Goal: Task Accomplishment & Management: Manage account settings

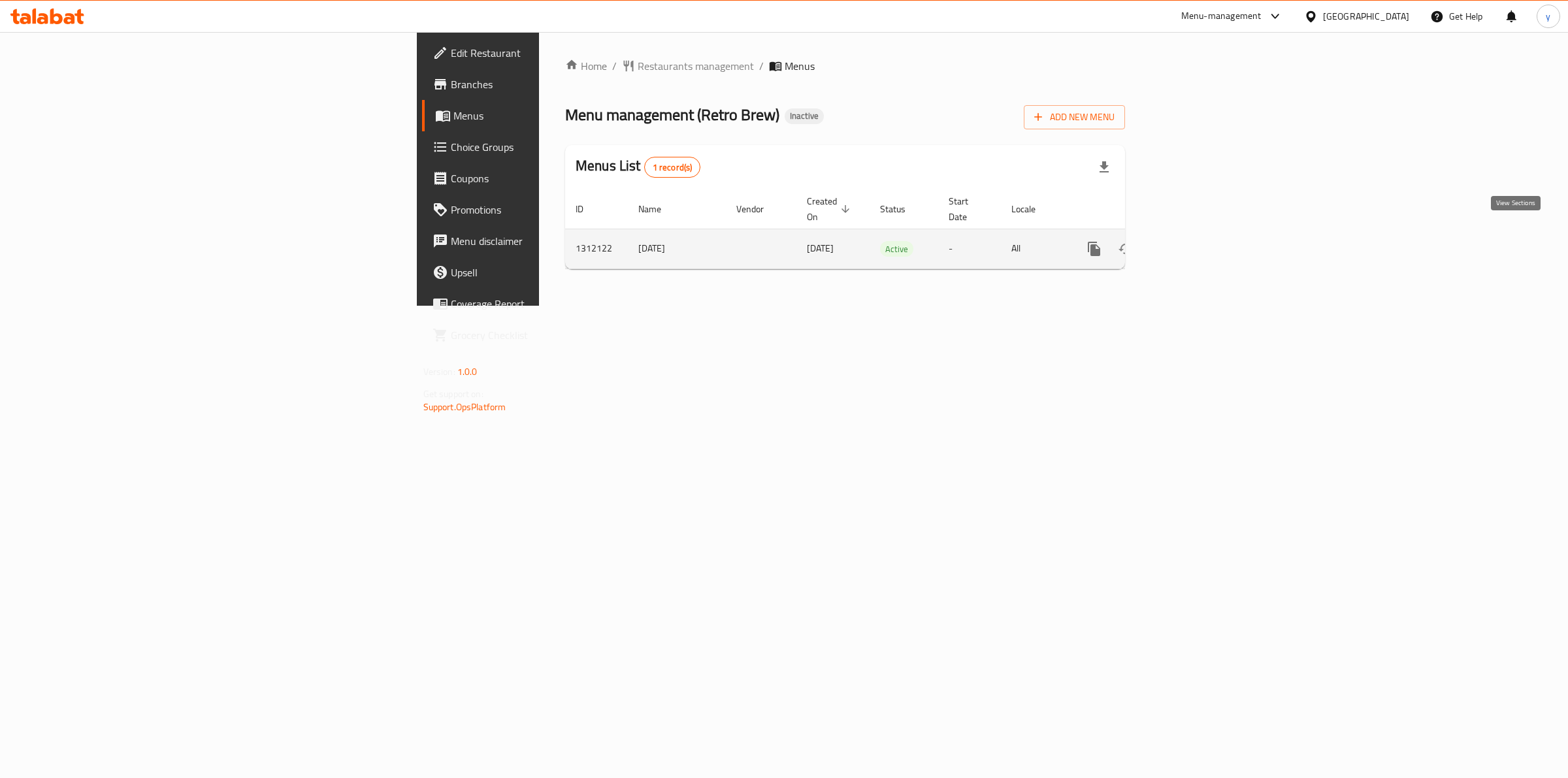
click at [1196, 241] on icon "enhanced table" at bounding box center [1188, 249] width 16 height 16
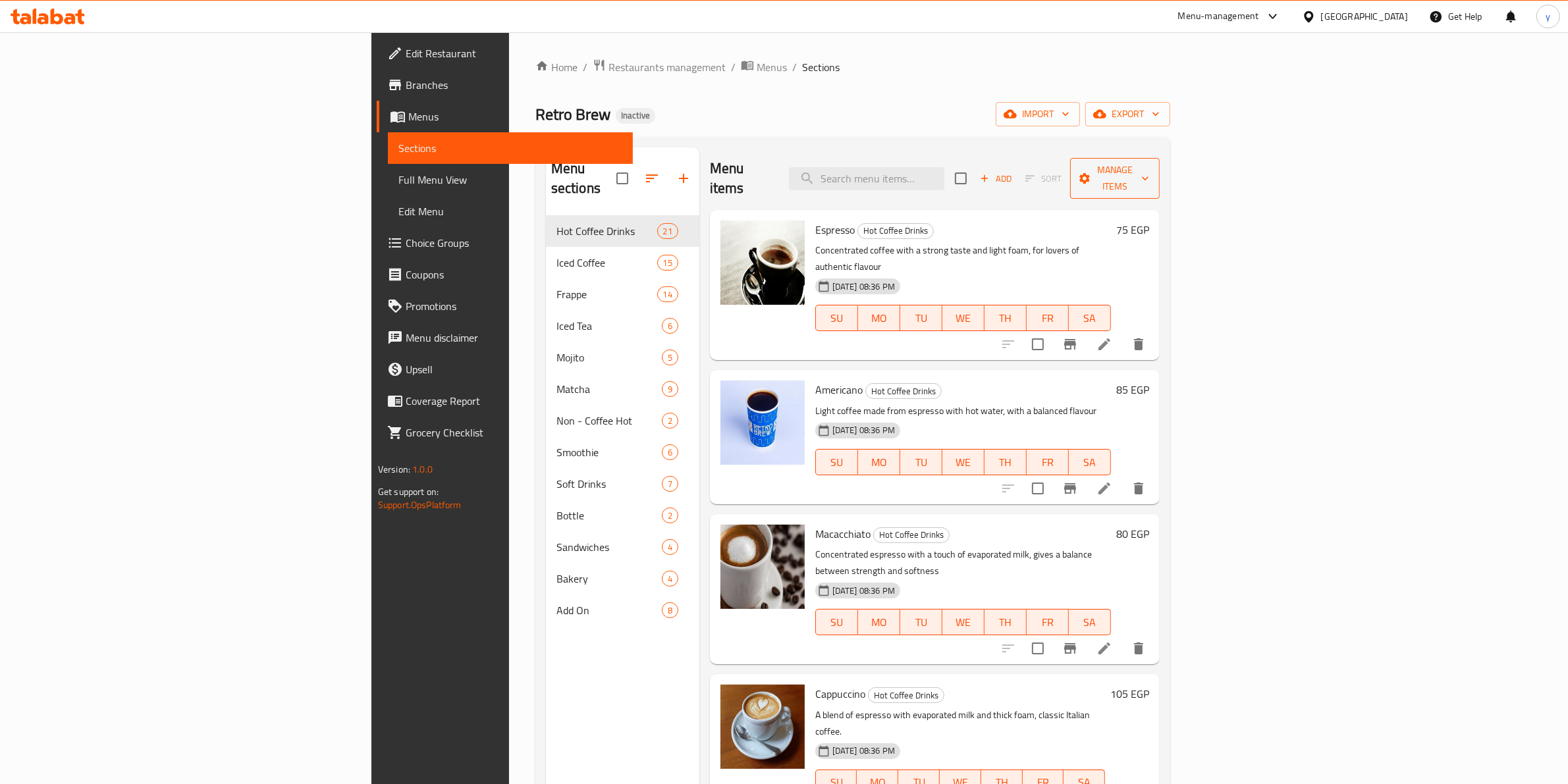
click at [1149, 171] on span "Manage items" at bounding box center [1115, 178] width 69 height 33
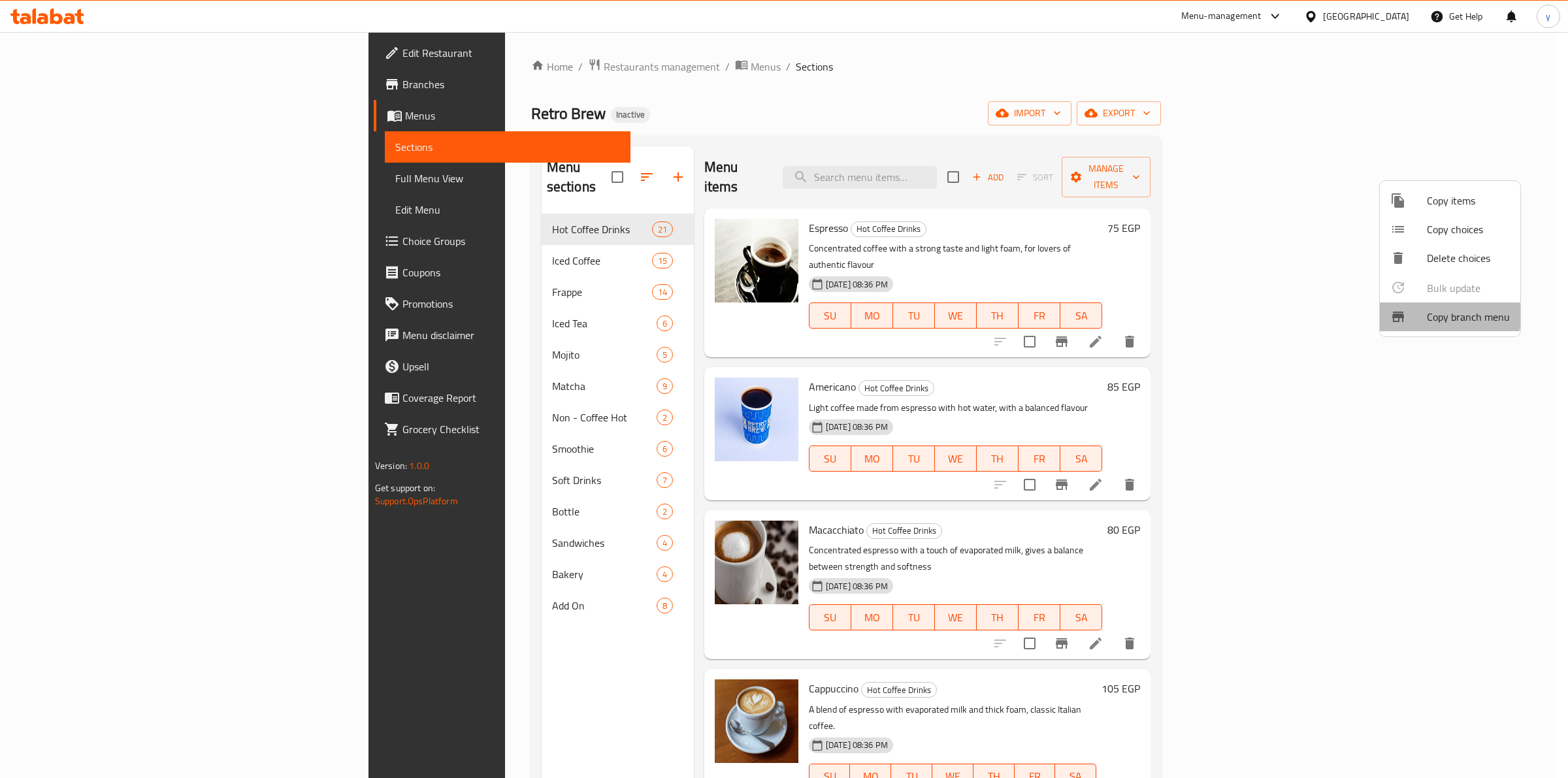
click at [1433, 316] on span "Copy branch menu" at bounding box center [1468, 317] width 83 height 16
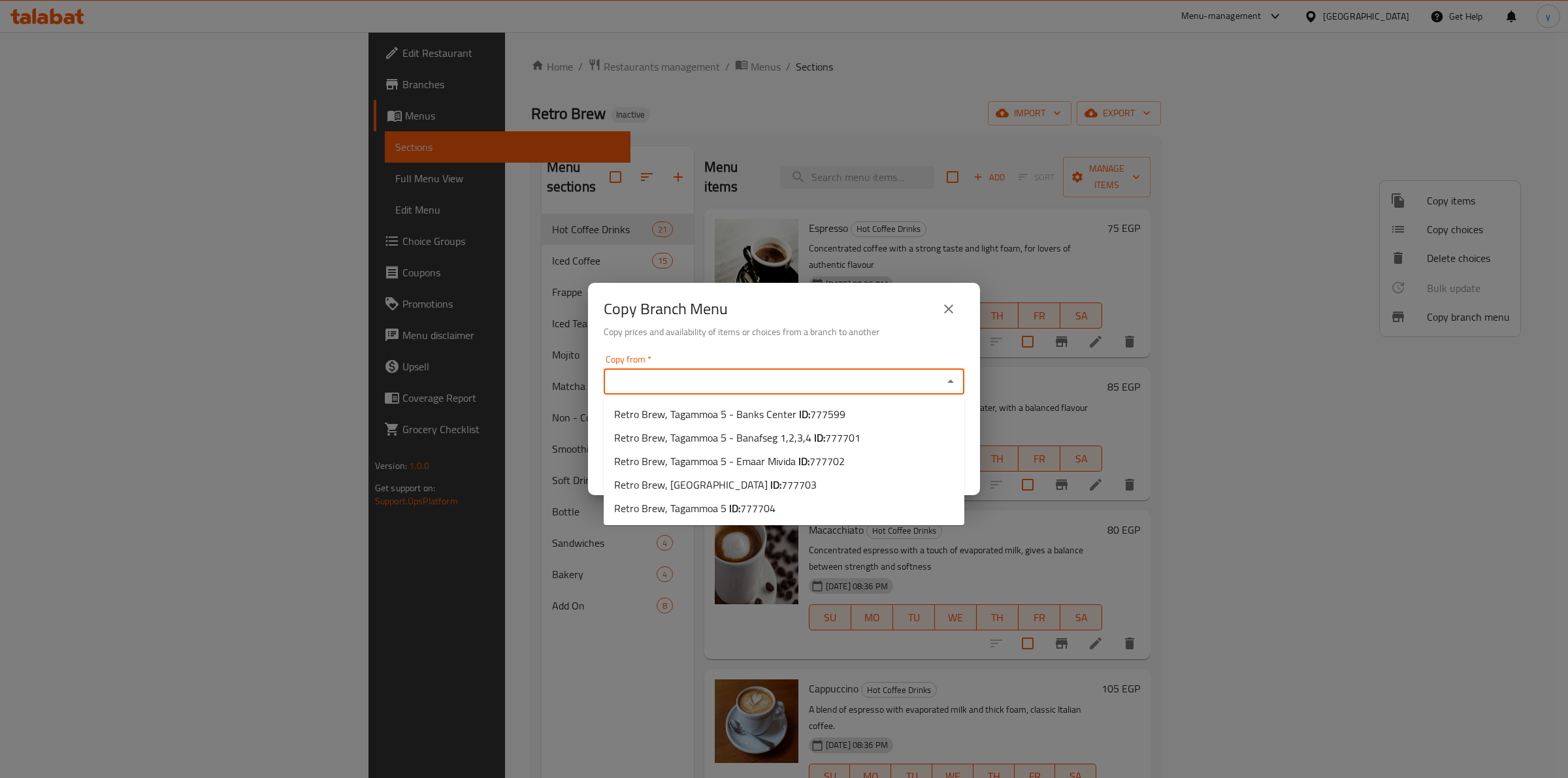
click at [850, 379] on input "Copy from   *" at bounding box center [773, 382] width 331 height 18
click at [793, 415] on span "Retro Brew, Tagammoa 5 - Banks Center ID: 777599" at bounding box center [730, 414] width 231 height 16
type input "Retro Brew, Tagammoa 5 - Banks Center"
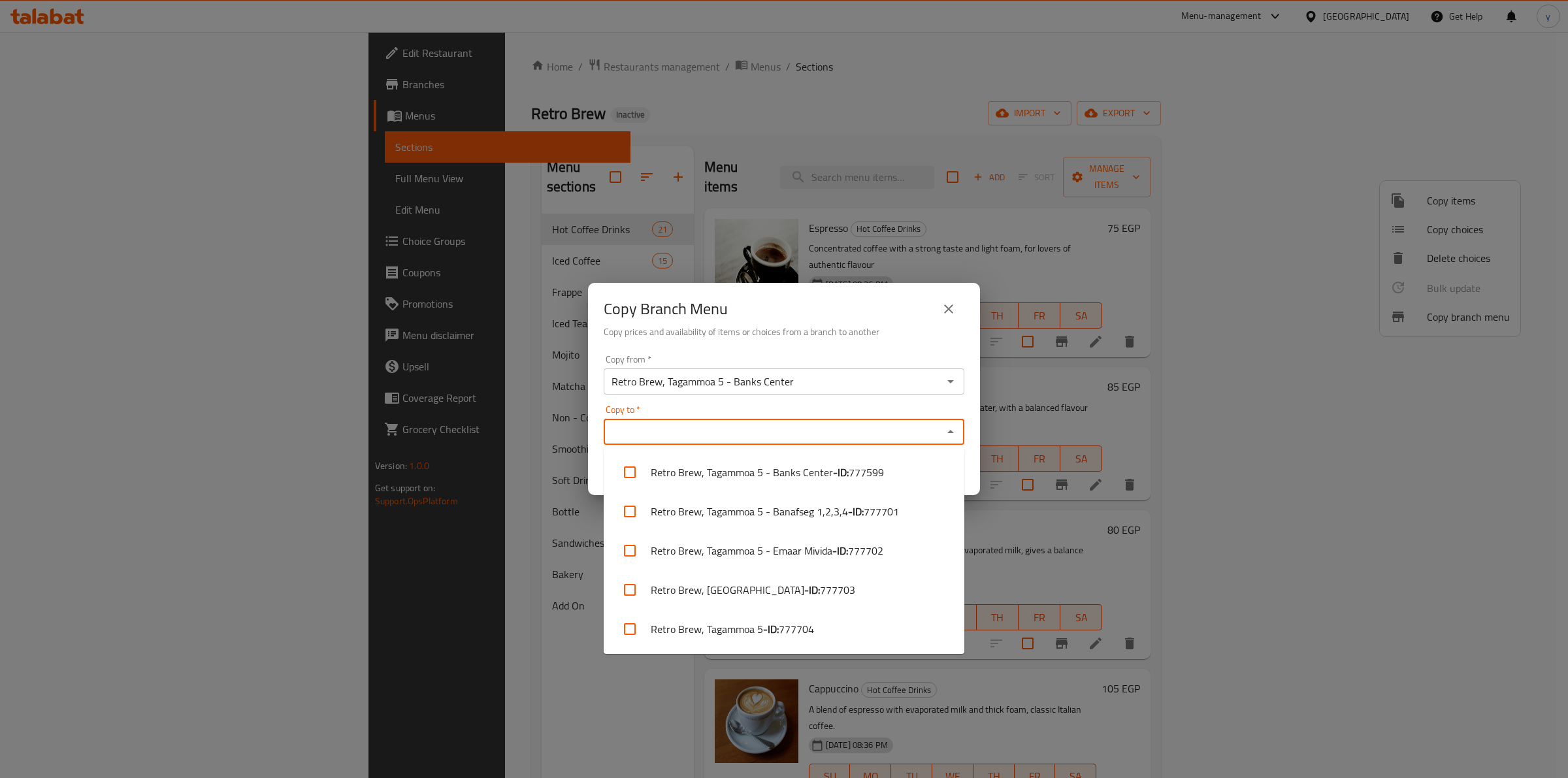
click at [663, 432] on input "Copy to   *" at bounding box center [773, 432] width 331 height 18
click at [850, 547] on span "777702" at bounding box center [865, 550] width 36 height 16
checkbox input "true"
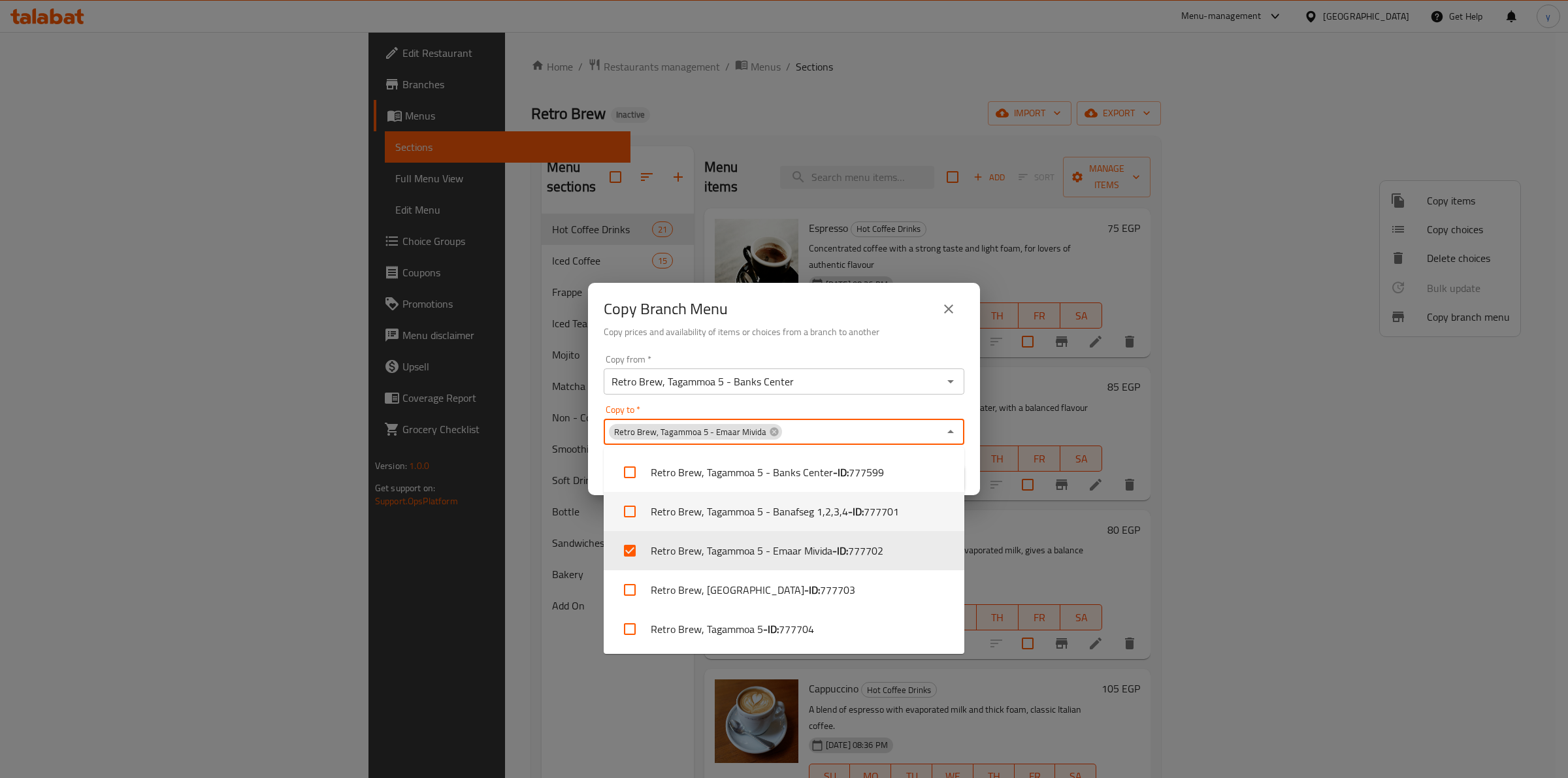
click at [952, 301] on button "close" at bounding box center [948, 308] width 31 height 31
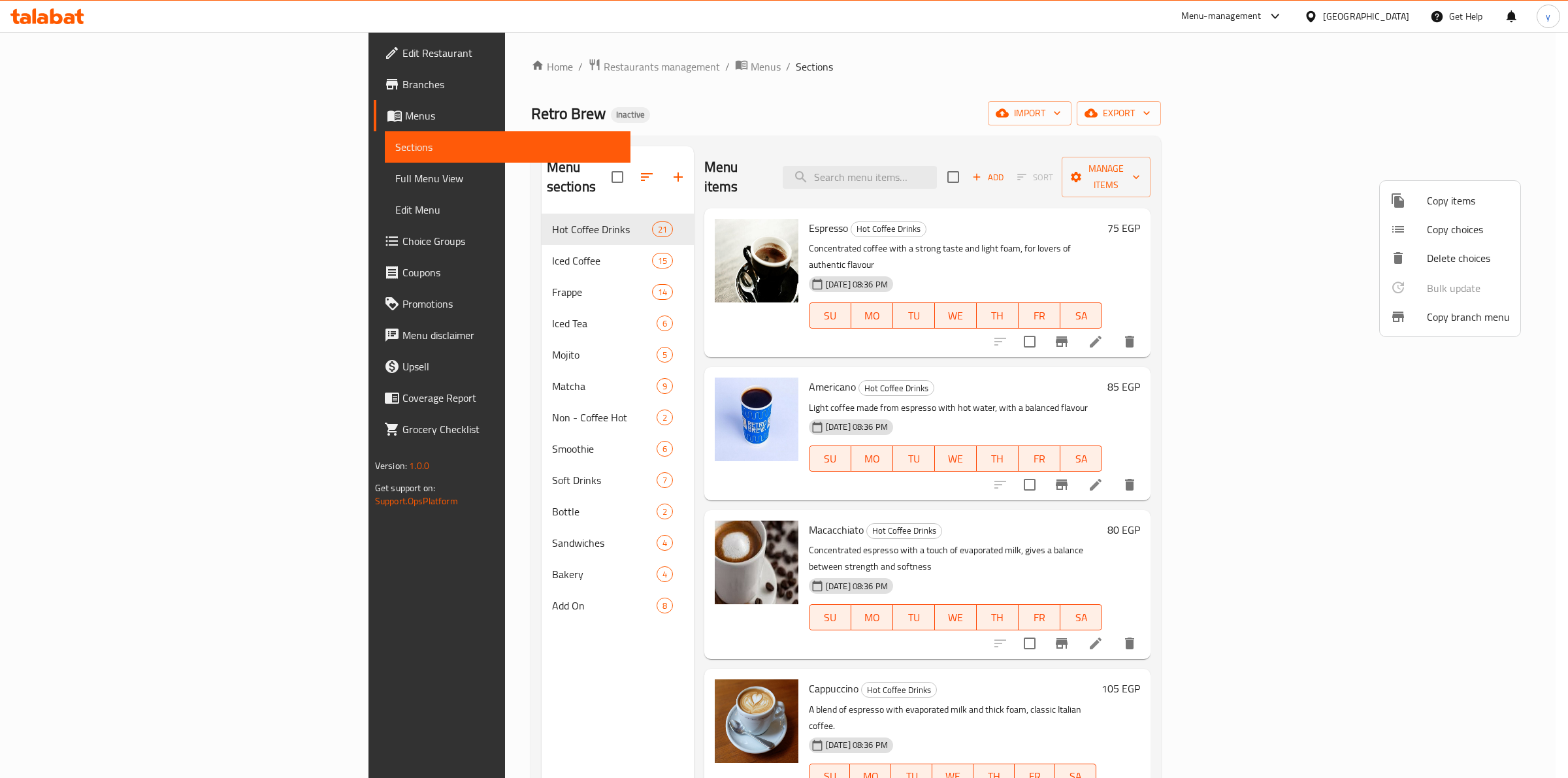
click at [89, 83] on div at bounding box center [784, 389] width 1568 height 778
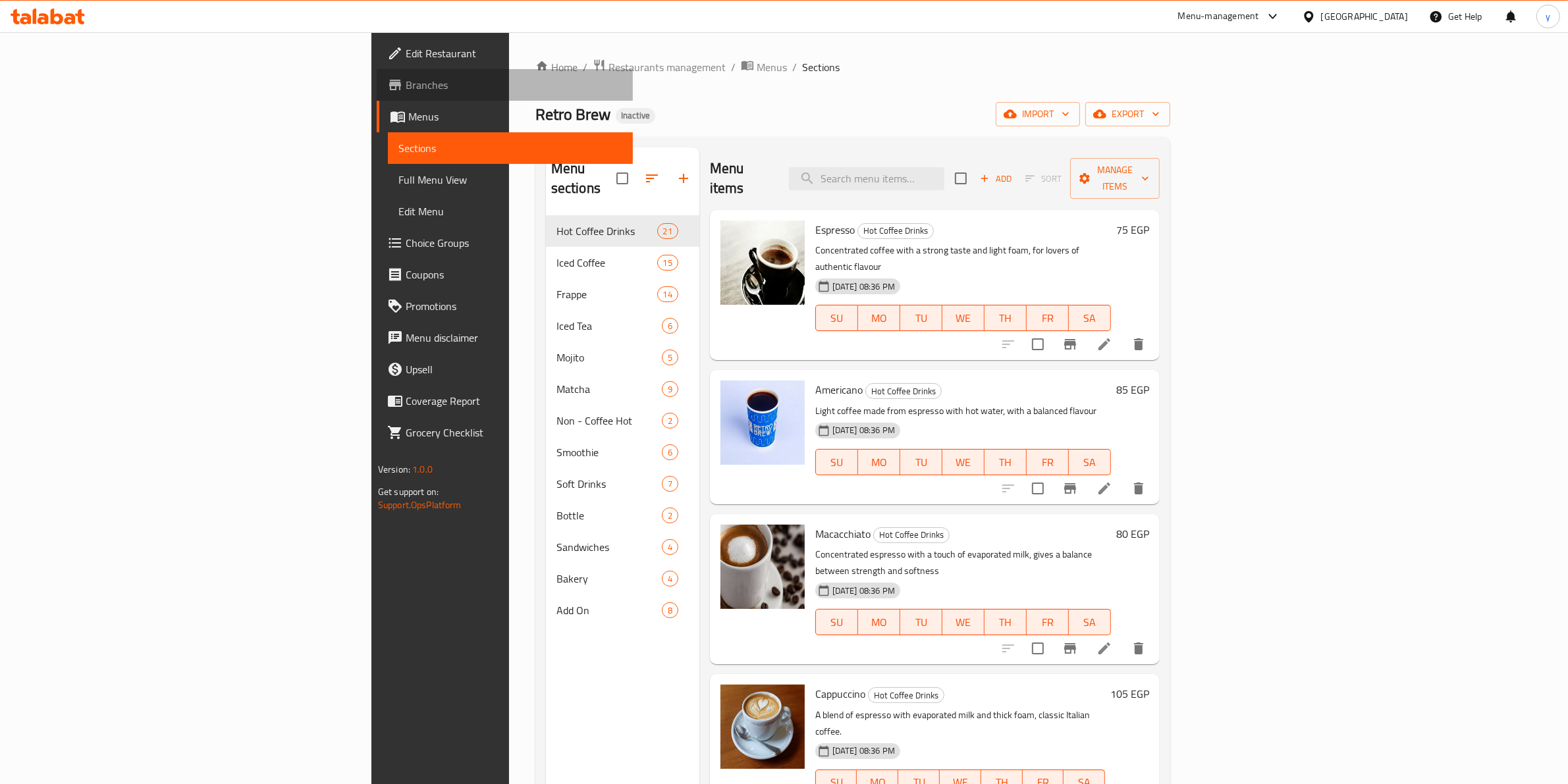
click at [405, 86] on span "Branches" at bounding box center [514, 85] width 217 height 16
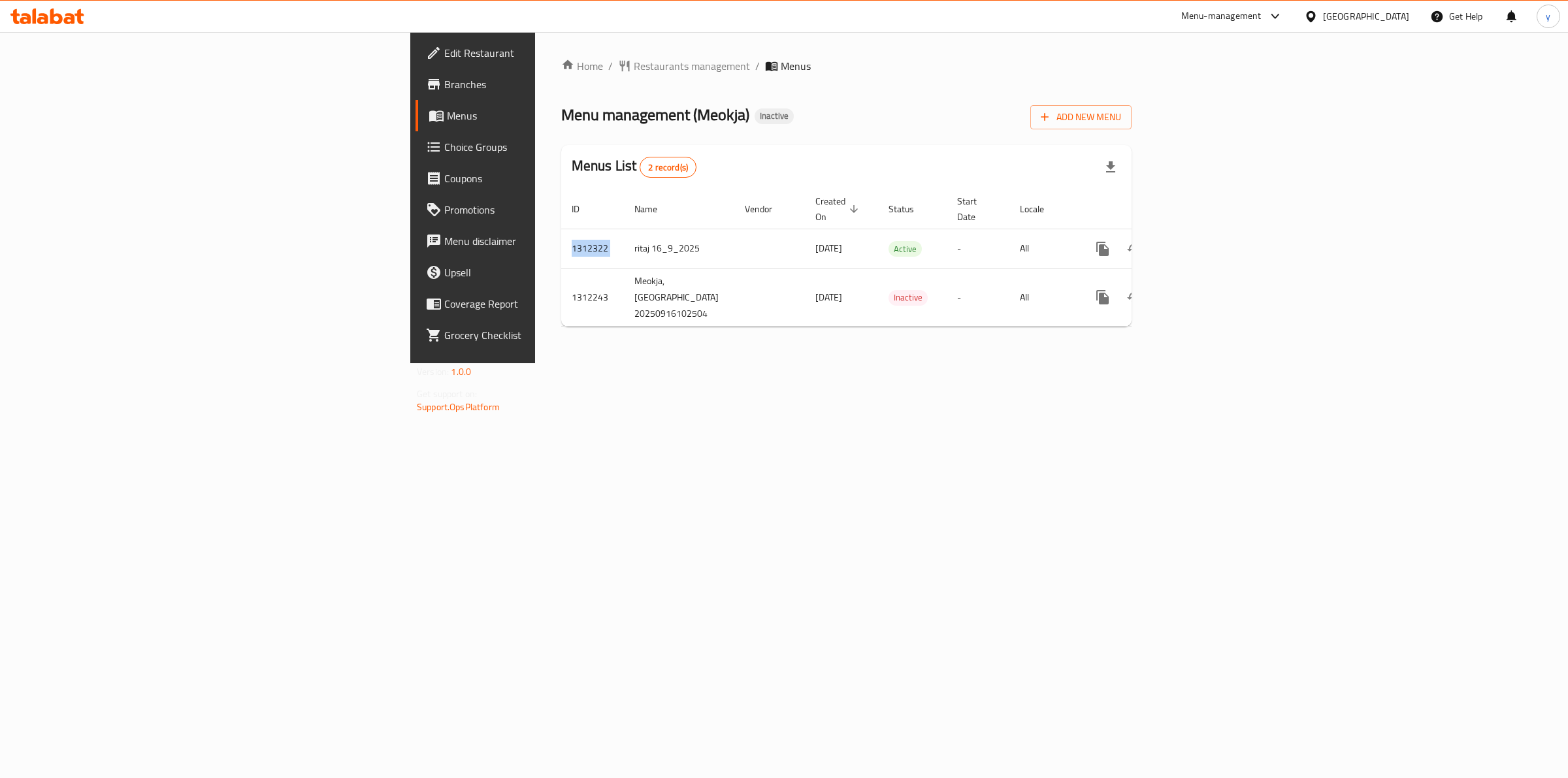
drag, startPoint x: 353, startPoint y: 225, endPoint x: 500, endPoint y: 450, distance: 268.8
click at [535, 364] on div "Home / Restaurants management / Menus Menu management ( Meokja ) Inactive Add N…" at bounding box center [846, 197] width 623 height 331
drag, startPoint x: 459, startPoint y: 62, endPoint x: 773, endPoint y: 621, distance: 641.2
click at [773, 364] on div "Home / Restaurants management / Menus Menu management ( Meokja ) Inactive Add N…" at bounding box center [846, 197] width 623 height 331
drag, startPoint x: 970, startPoint y: 470, endPoint x: 1566, endPoint y: 319, distance: 614.8
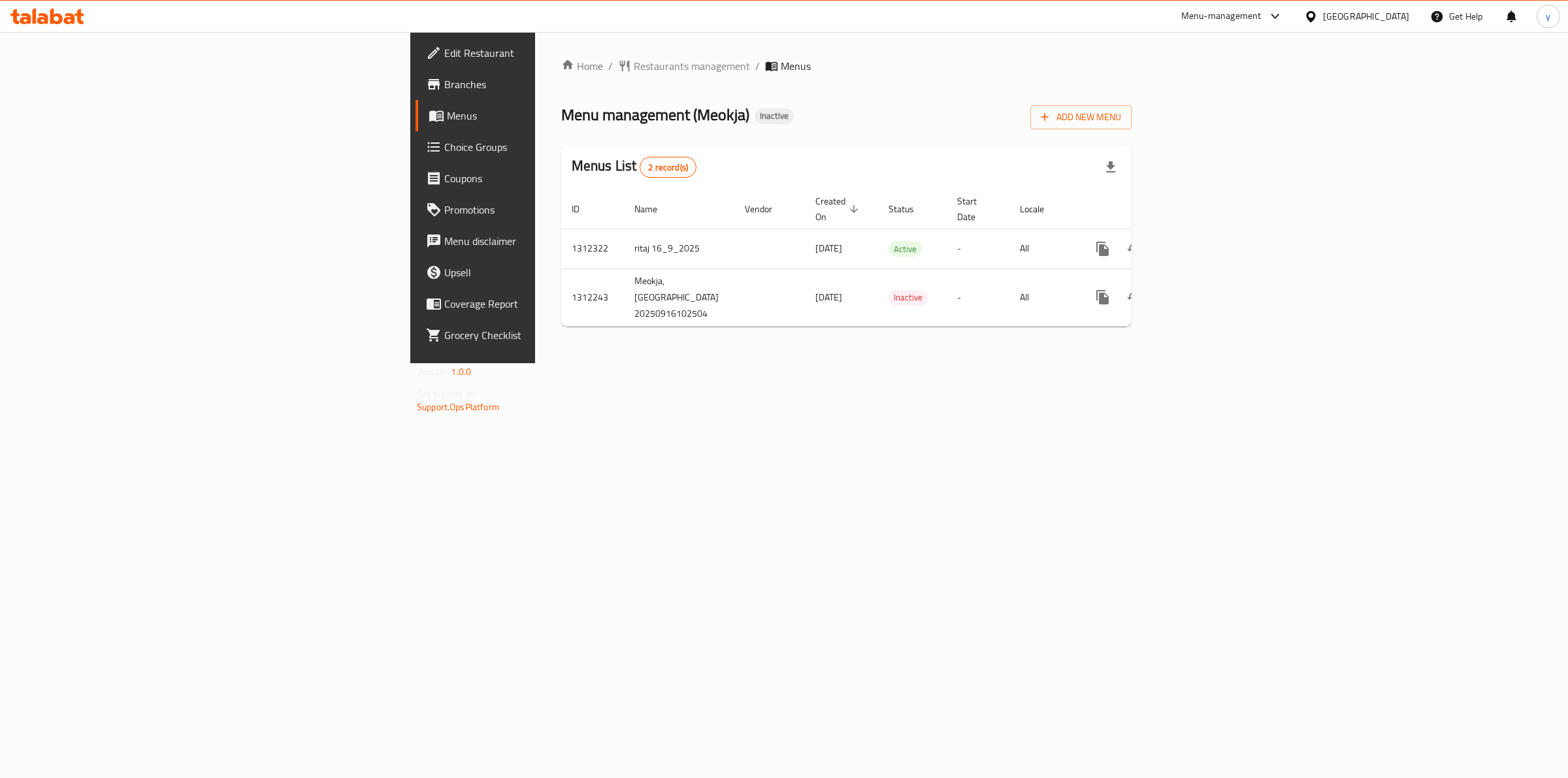
click at [993, 364] on div "Home / Restaurants management / Menus Menu management ( Meokja ) Inactive Add N…" at bounding box center [846, 197] width 623 height 331
click at [1212, 237] on link "enhanced table" at bounding box center [1196, 249] width 31 height 31
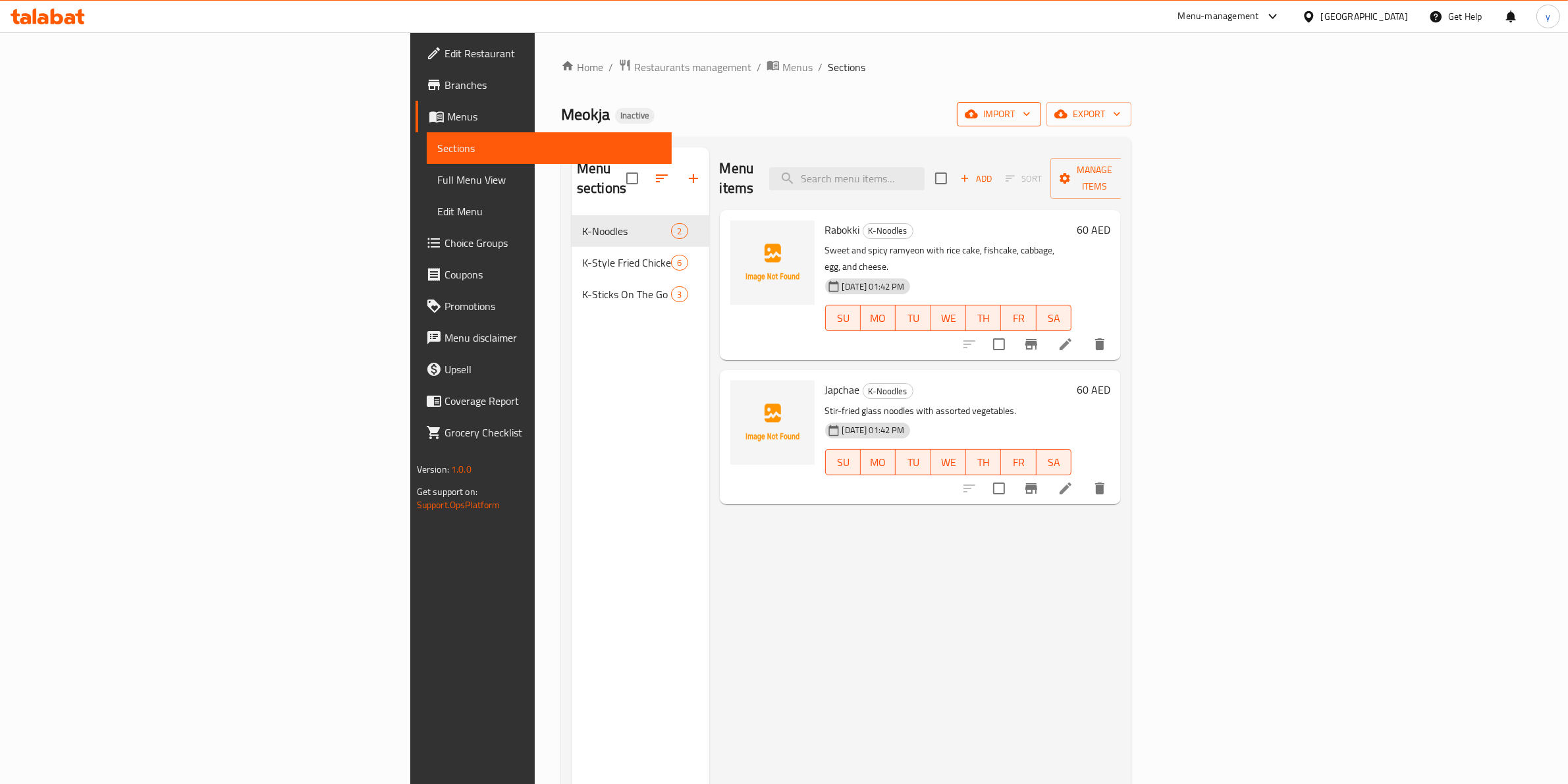
click at [1031, 117] on span "import" at bounding box center [999, 114] width 63 height 17
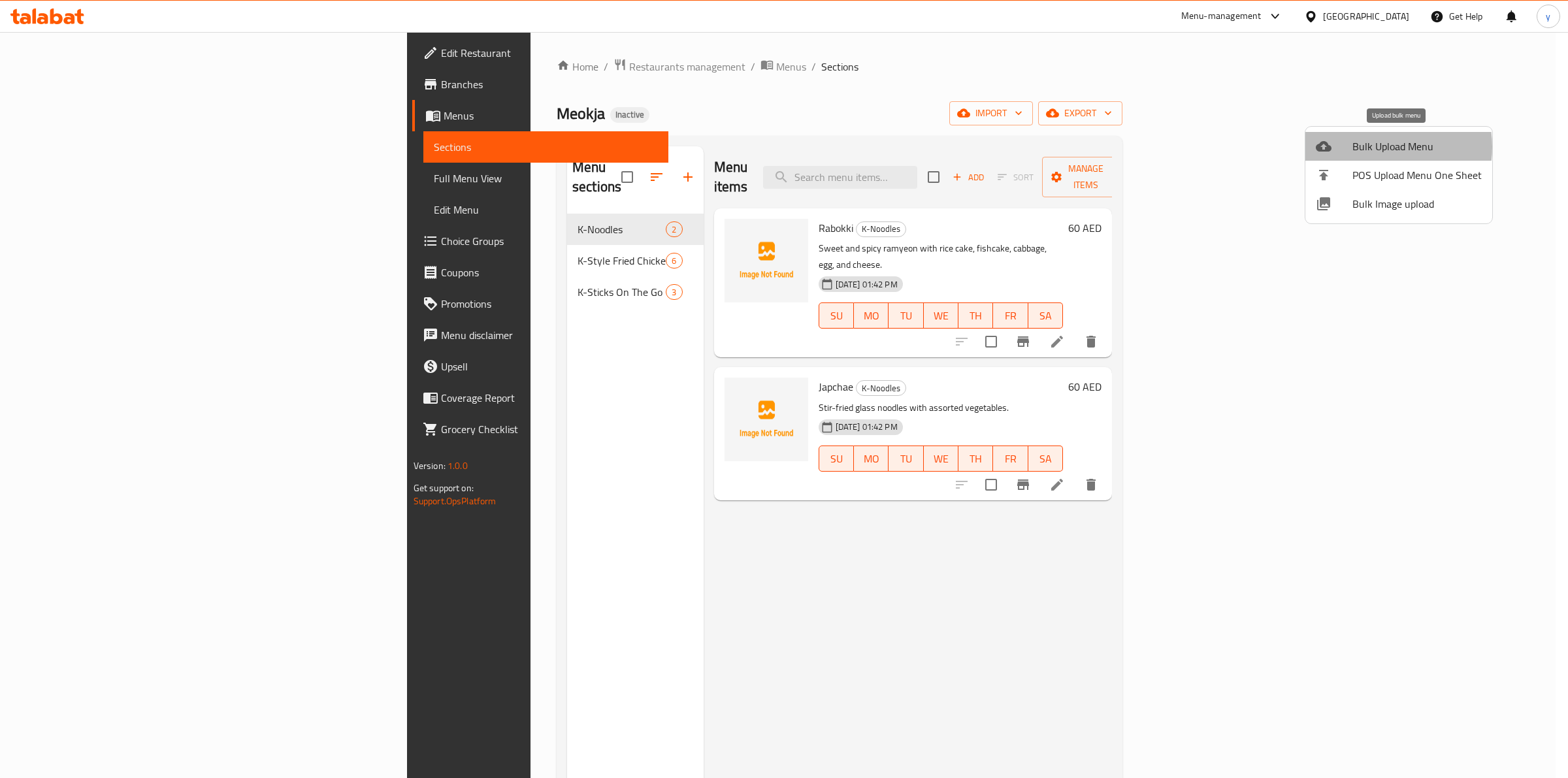
click at [1370, 147] on span "Bulk Upload Menu" at bounding box center [1416, 146] width 129 height 16
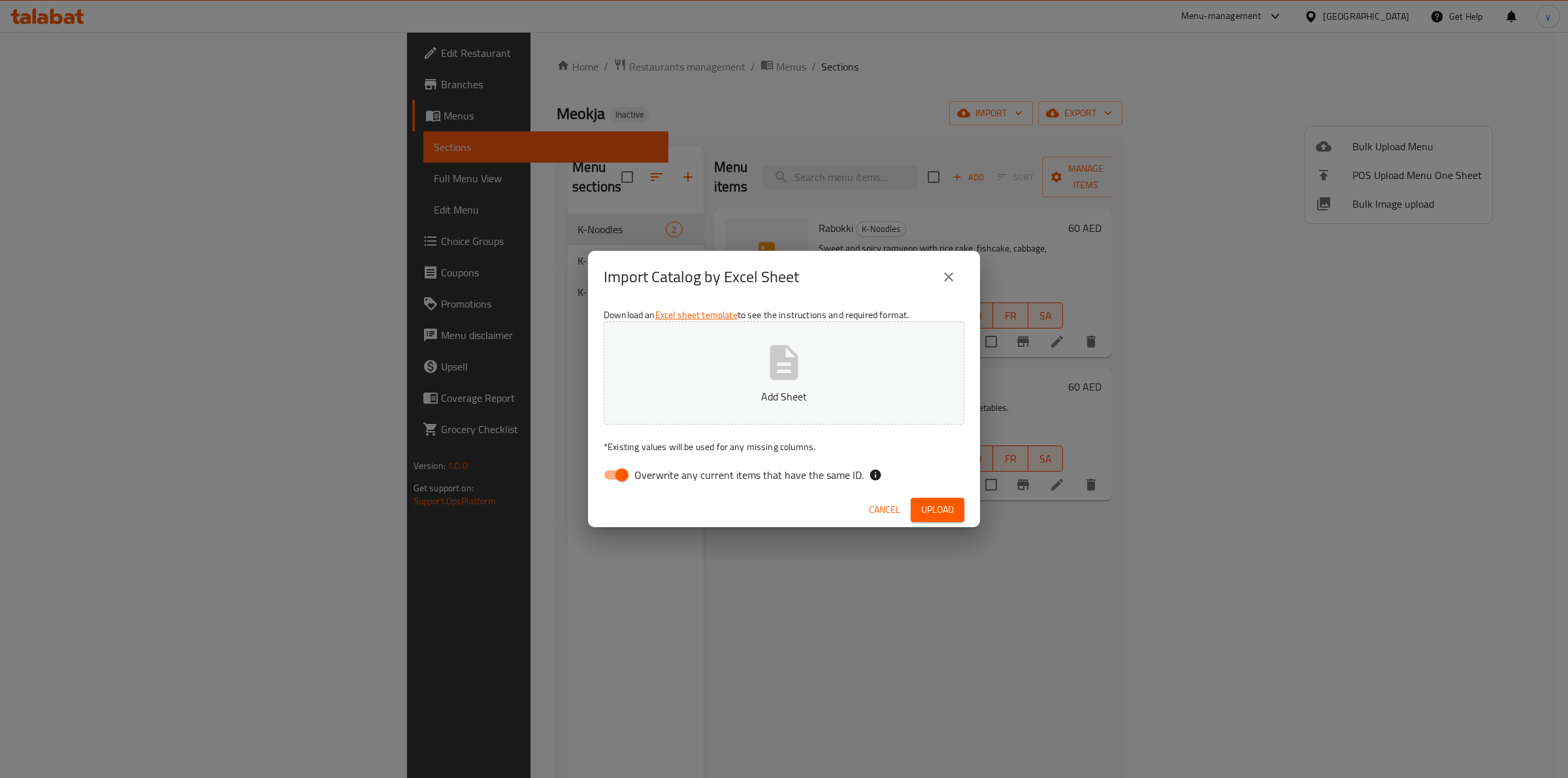
click at [627, 469] on input "Overwrite any current items that have the same ID." at bounding box center [622, 475] width 75 height 25
checkbox input "false"
click at [730, 370] on button "Add Sheet" at bounding box center [784, 373] width 360 height 104
click at [939, 504] on span "Upload" at bounding box center [937, 510] width 32 height 17
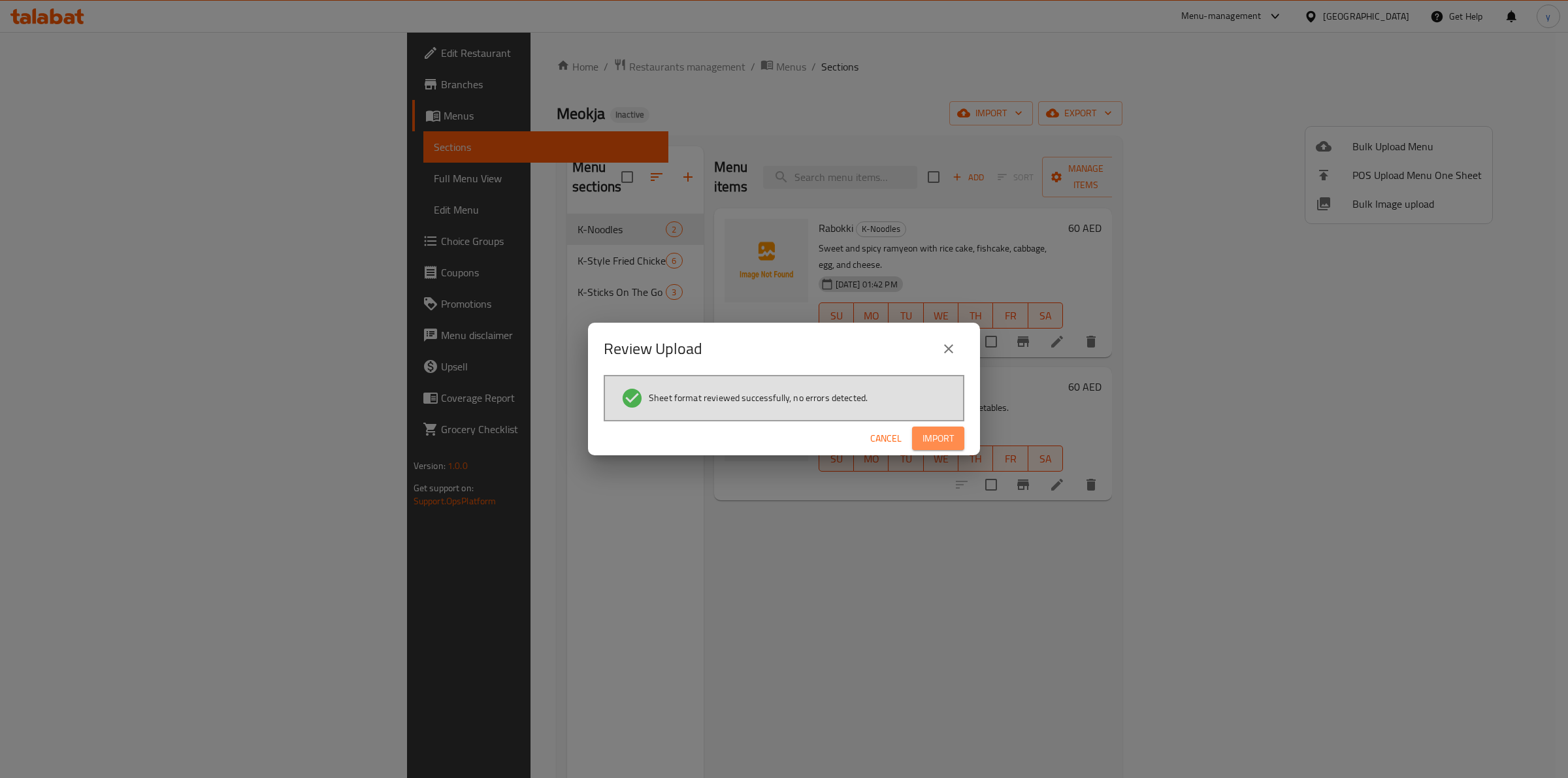
click at [952, 442] on span "Import" at bounding box center [938, 439] width 31 height 17
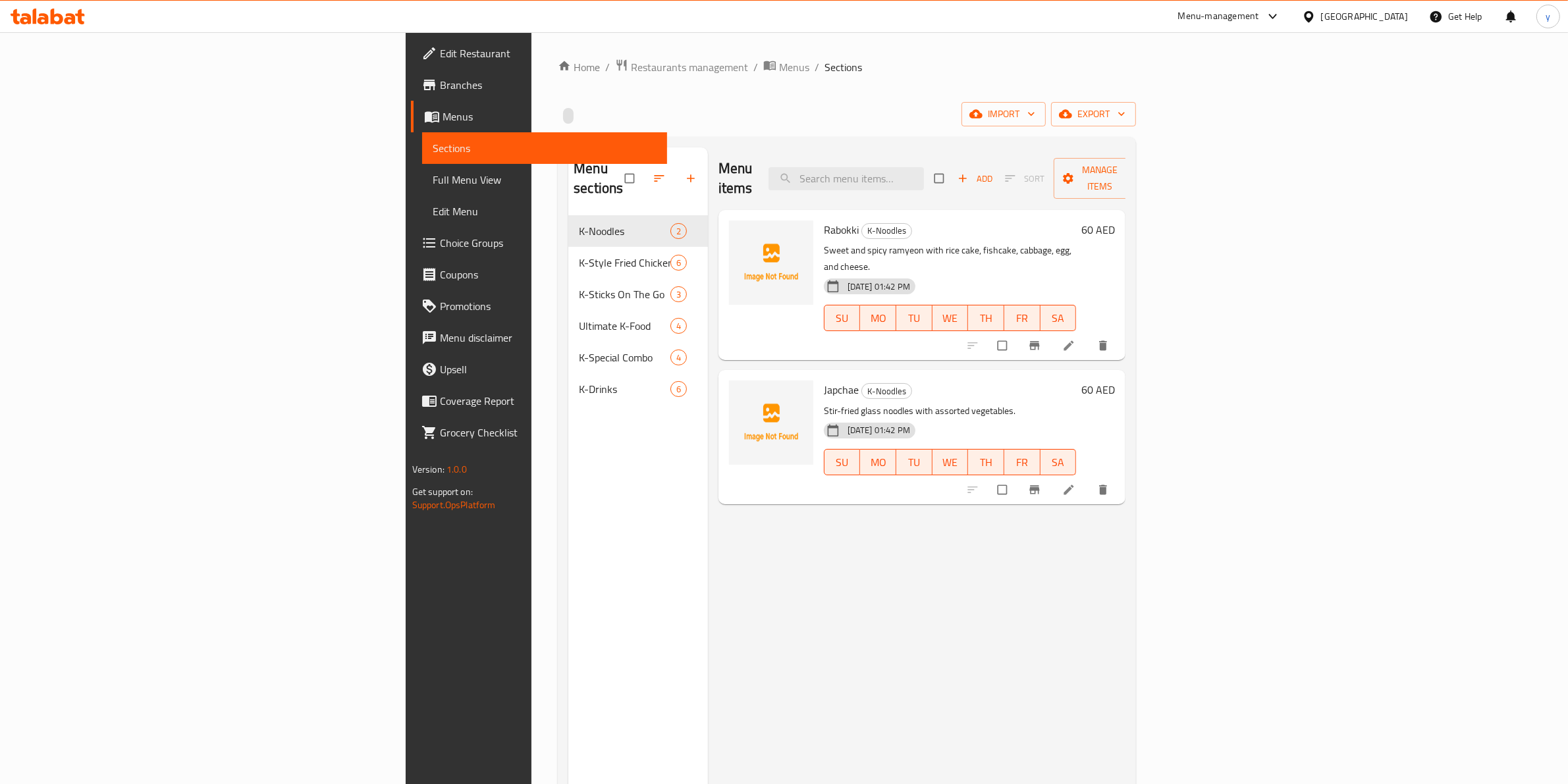
click at [433, 180] on span "Full Menu View" at bounding box center [545, 180] width 225 height 16
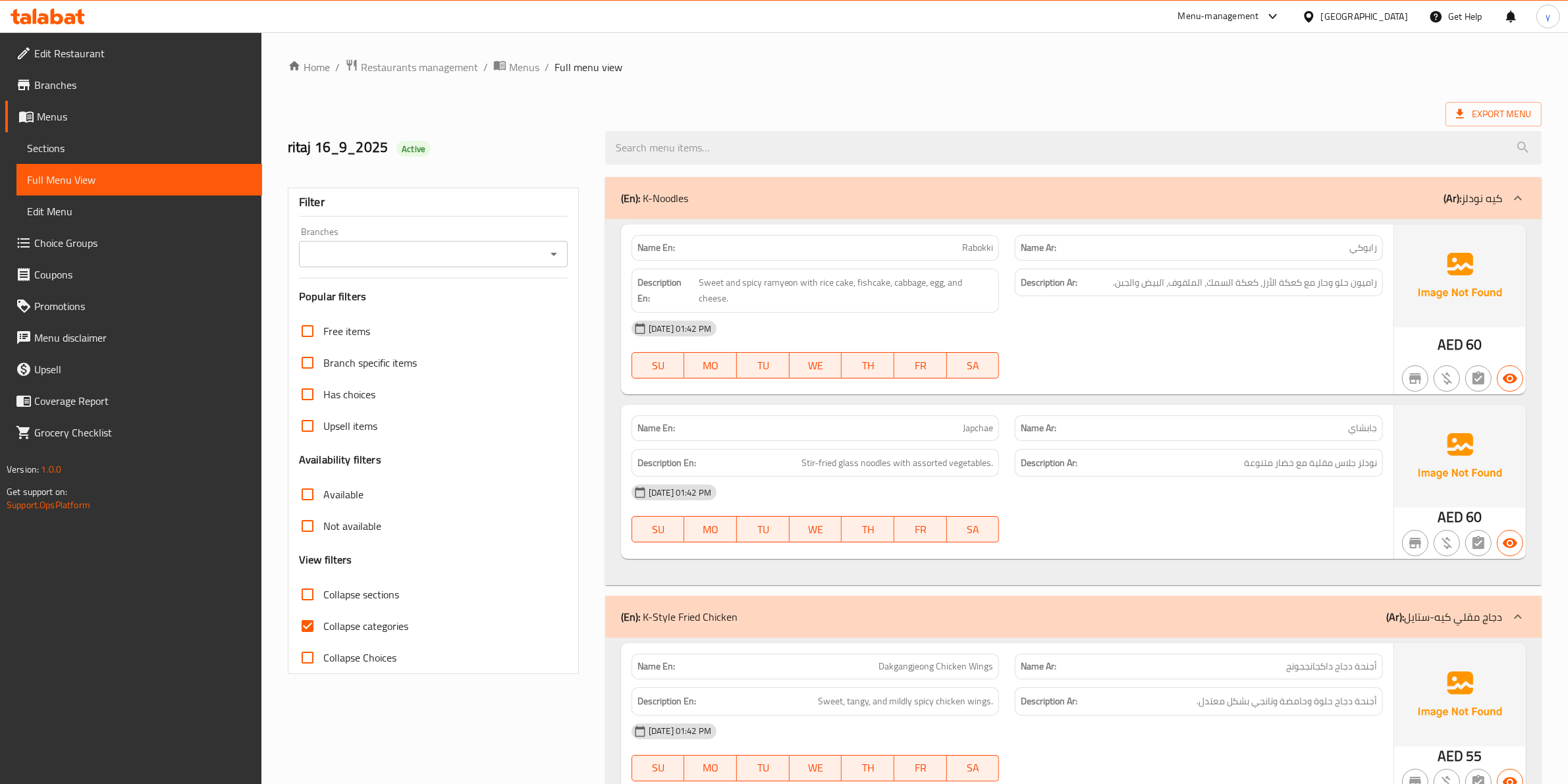
click at [114, 140] on span "Sections" at bounding box center [139, 148] width 225 height 16
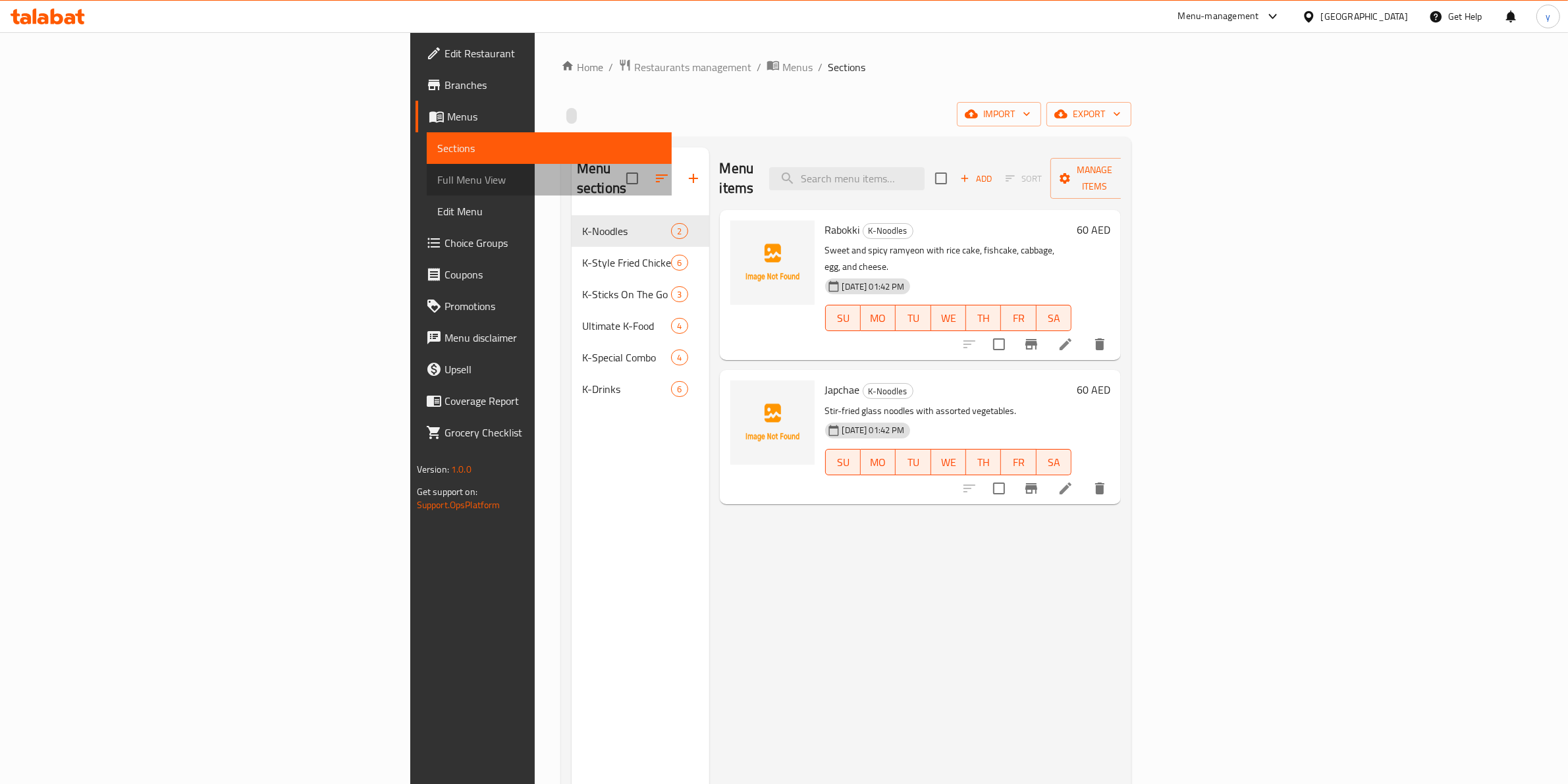
click at [437, 179] on span "Full Menu View" at bounding box center [549, 180] width 225 height 16
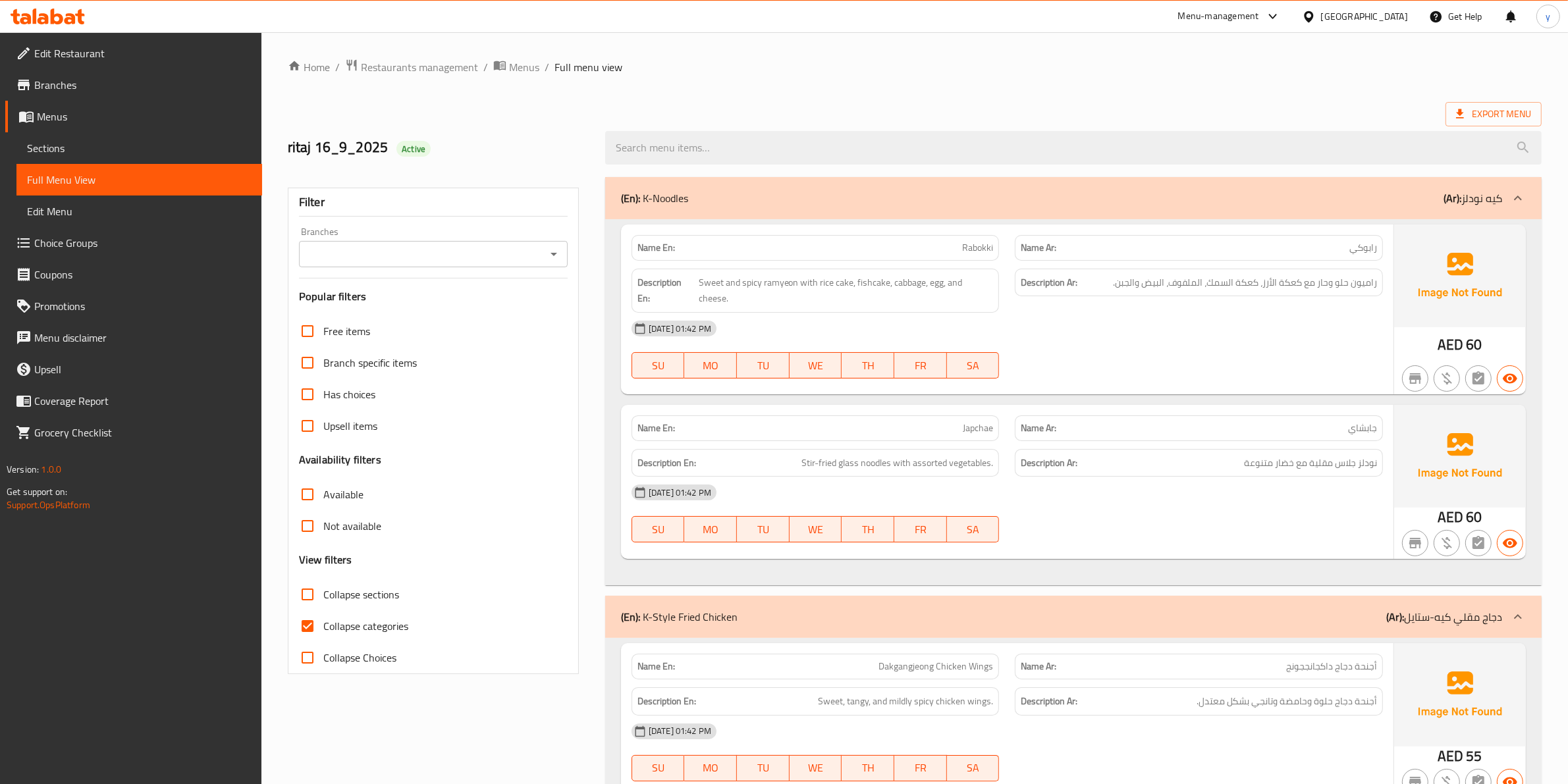
click at [371, 637] on label "Collapse categories" at bounding box center [350, 626] width 117 height 31
click at [323, 637] on input "Collapse categories" at bounding box center [307, 626] width 31 height 31
checkbox input "false"
click at [1390, 196] on div "(En): K-Noodles (Ar): كيه نودلز" at bounding box center [1061, 198] width 882 height 16
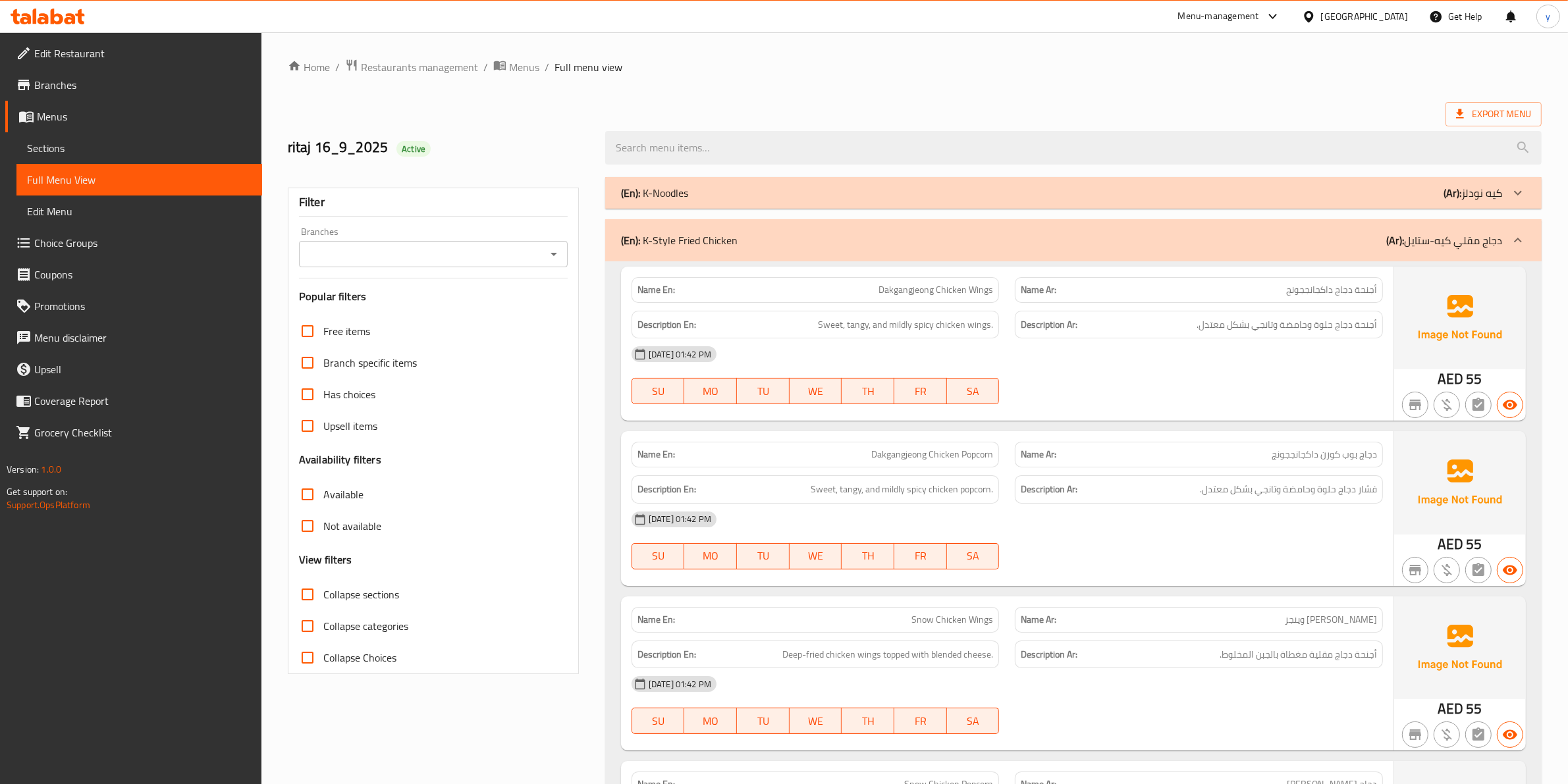
click at [778, 250] on div "(En): K-Style Fried Chicken (Ar): دجاج مقلي كيه-ستايل" at bounding box center [1073, 240] width 936 height 42
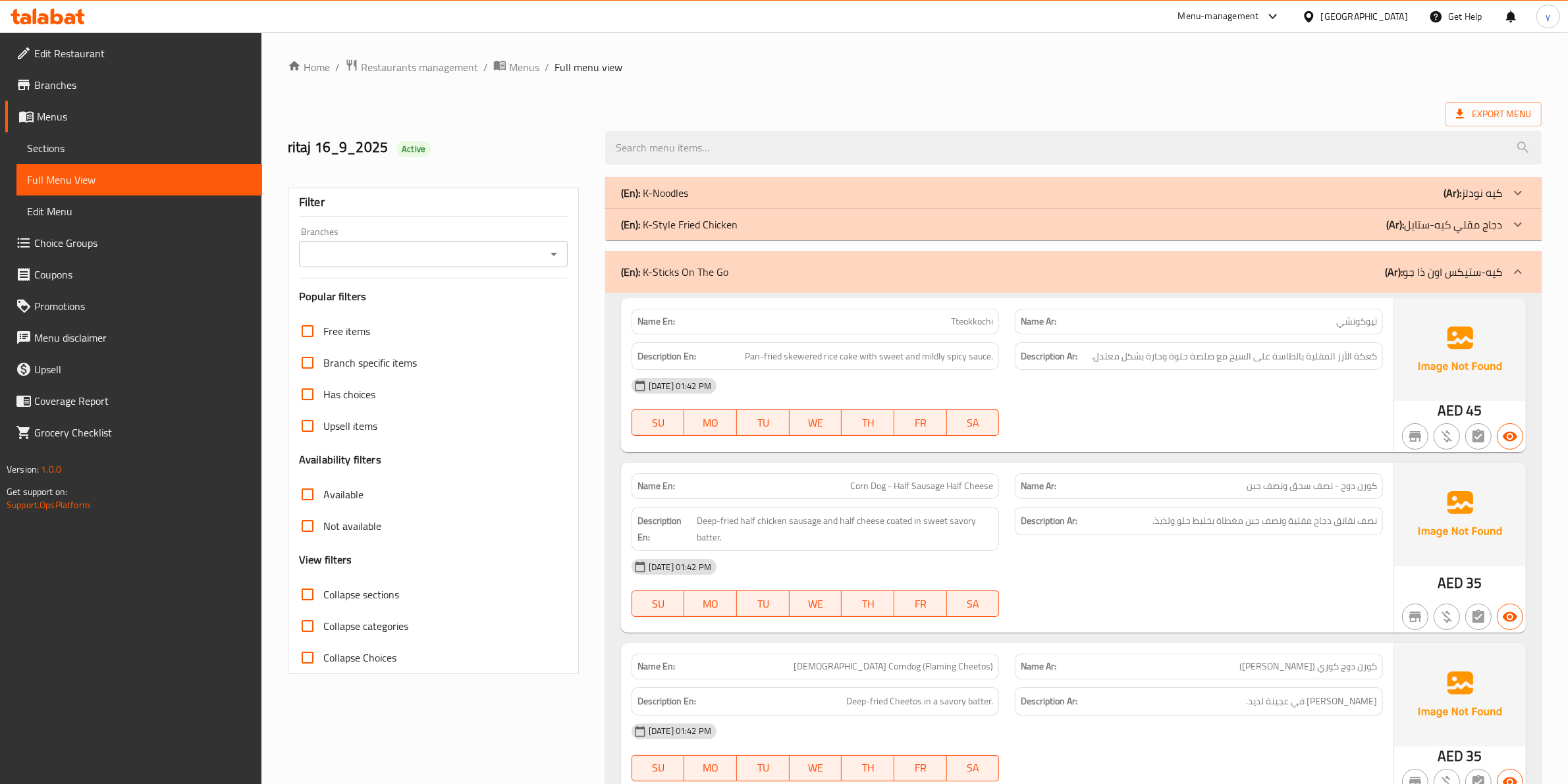
click at [735, 277] on div "(En): K-Sticks On The Go (Ar): كيه-ستيكس اون ذا جو" at bounding box center [1061, 272] width 882 height 16
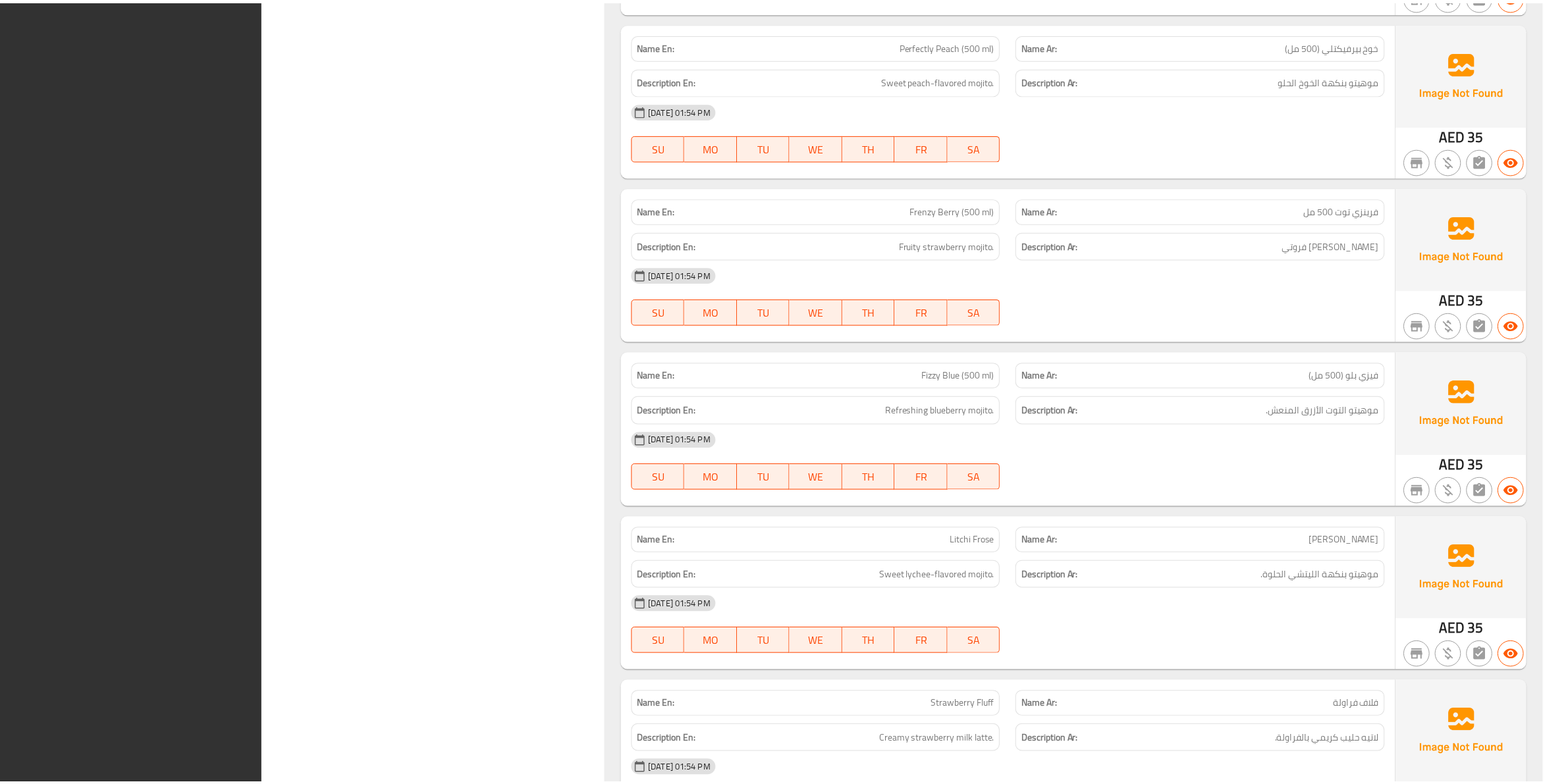
scroll to position [2059, 0]
